Goal: Complete application form

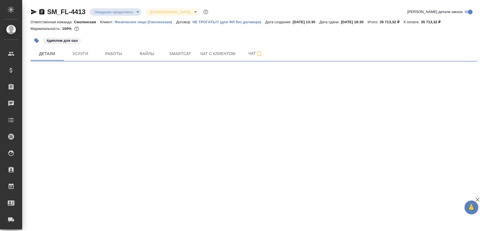
select select "RU"
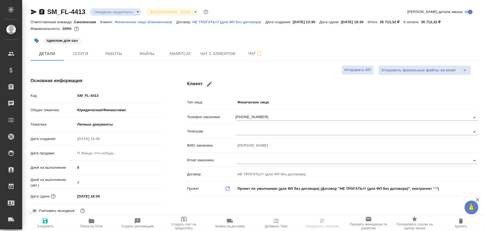
type textarea "x"
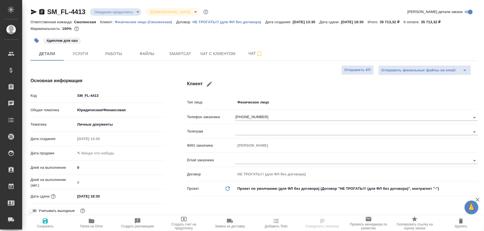
type textarea "x"
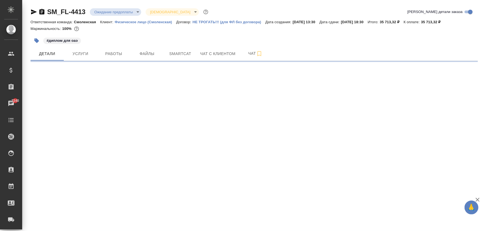
select select "RU"
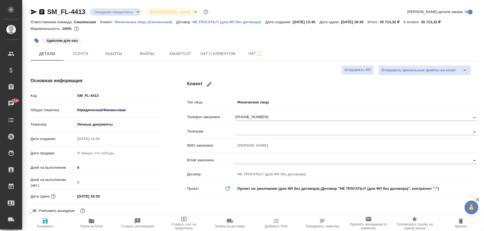
type textarea "x"
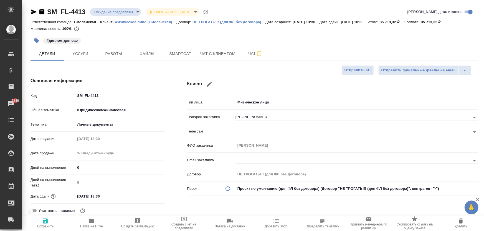
type textarea "x"
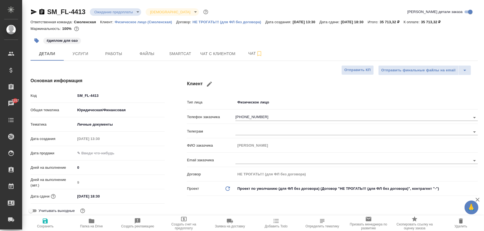
type textarea "x"
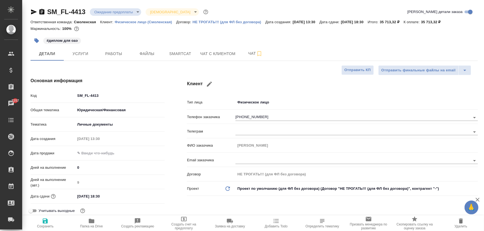
type textarea "x"
